Goal: Obtain resource: Download file/media

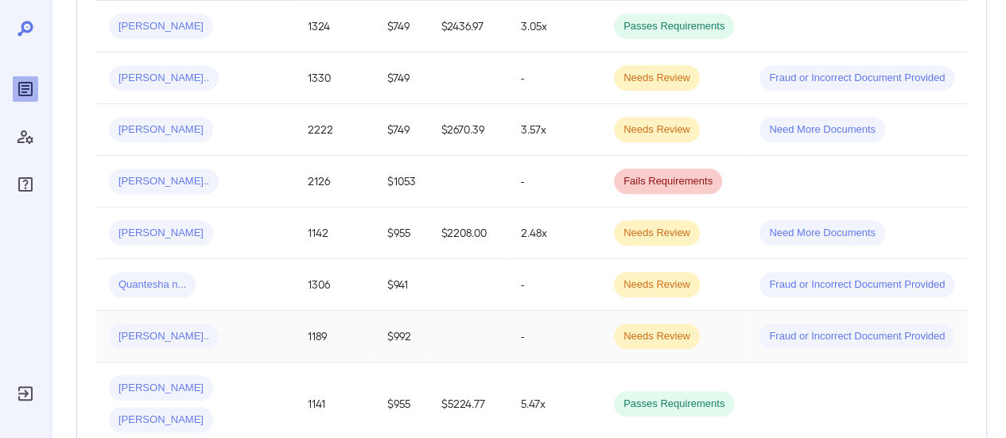
scroll to position [1114, 0]
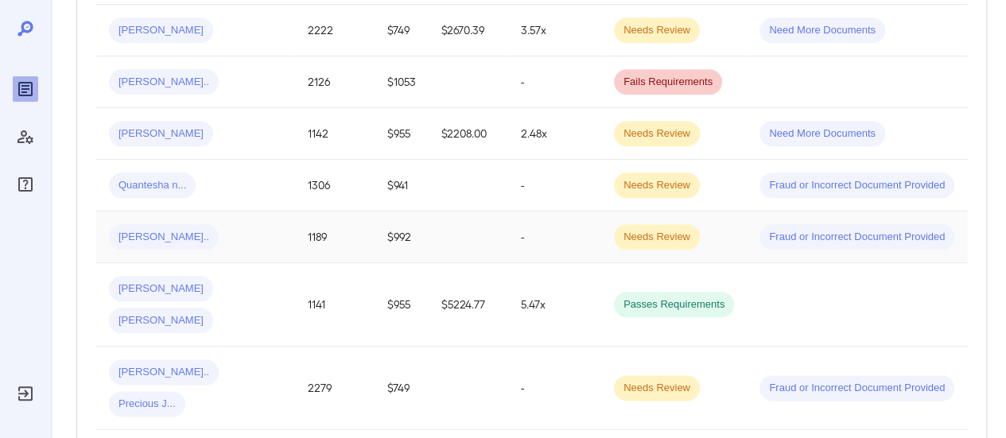
click at [274, 224] on div "[PERSON_NAME].." at bounding box center [195, 236] width 173 height 25
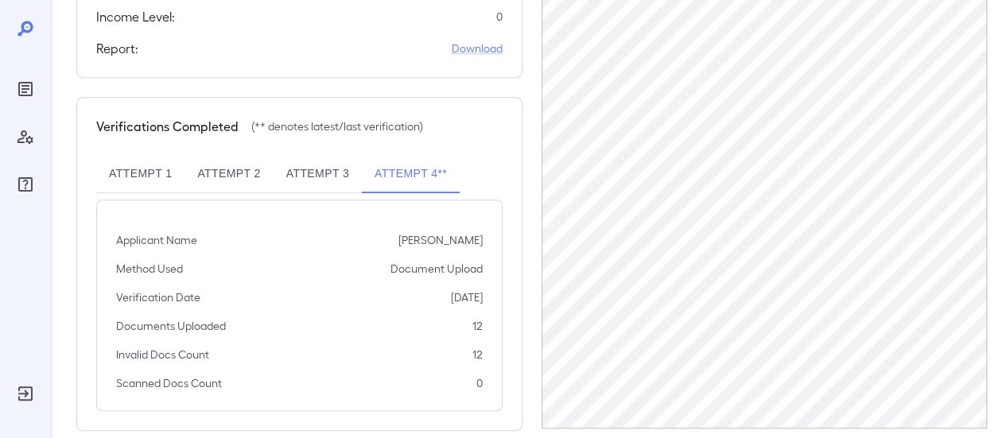
scroll to position [460, 0]
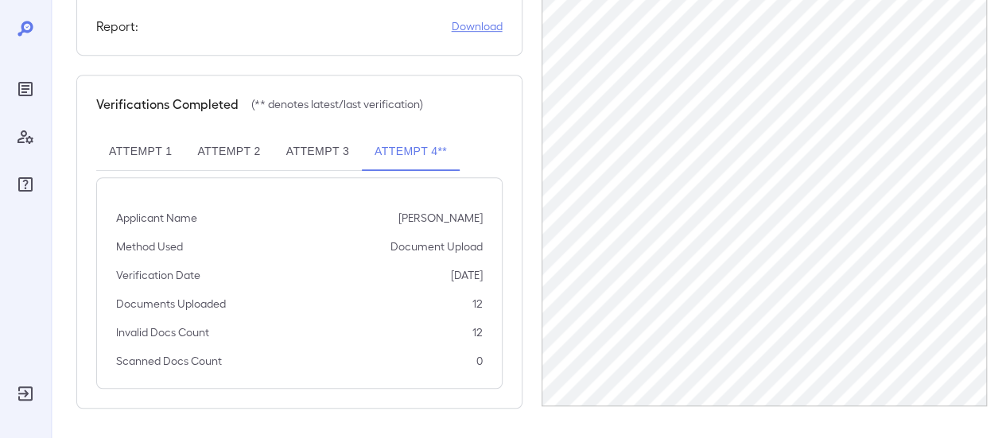
click at [465, 28] on link "Download" at bounding box center [477, 26] width 51 height 16
click at [303, 150] on button "Attempt 3" at bounding box center [318, 152] width 88 height 38
click at [475, 28] on link "Download" at bounding box center [477, 26] width 51 height 16
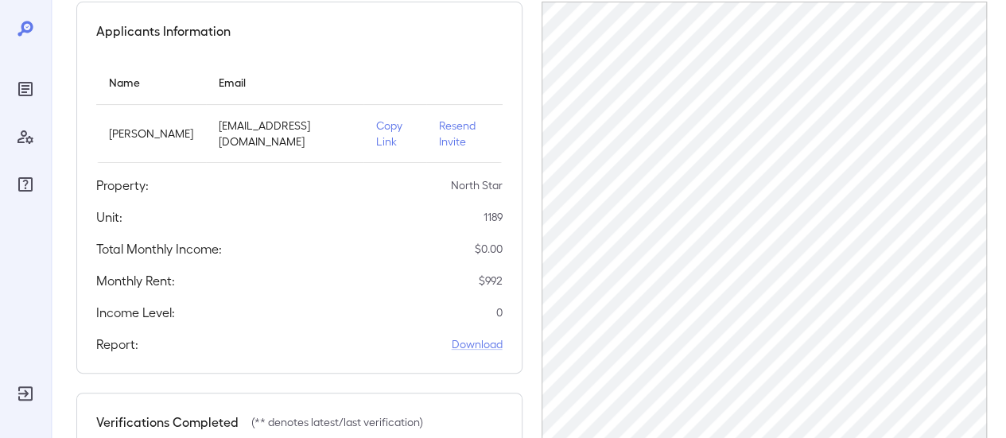
scroll to position [0, 0]
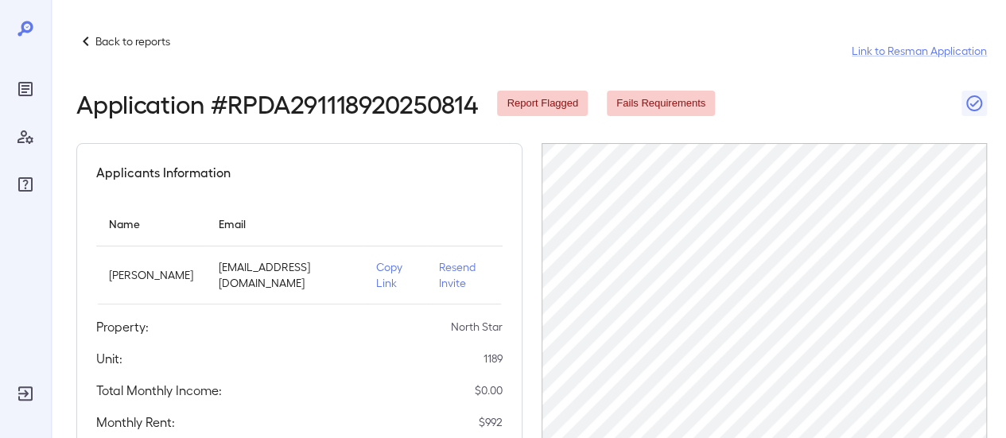
click at [92, 49] on icon at bounding box center [85, 41] width 19 height 19
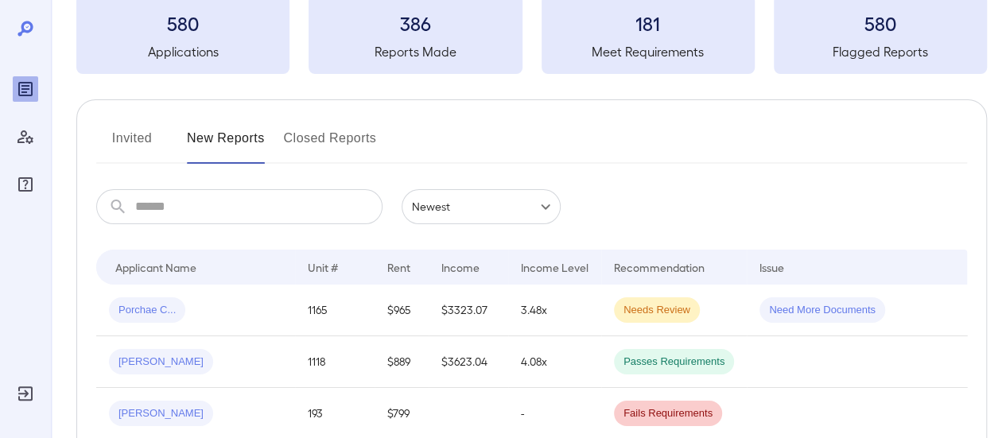
scroll to position [239, 0]
